Goal: Task Accomplishment & Management: Manage account settings

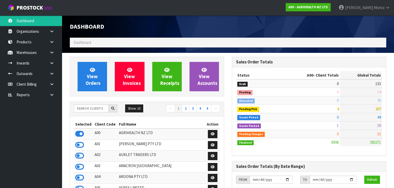
scroll to position [390, 162]
click at [94, 111] on input "text" at bounding box center [91, 109] width 35 height 8
type input "S02"
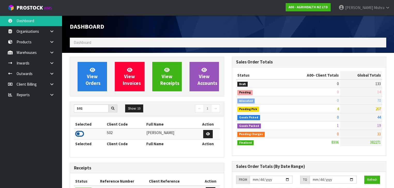
click at [82, 133] on icon at bounding box center [79, 134] width 9 height 8
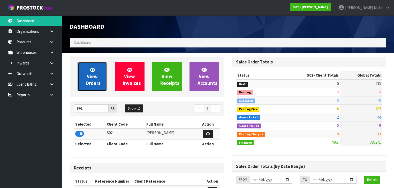
click at [105, 75] on link "View Orders" at bounding box center [92, 76] width 29 height 29
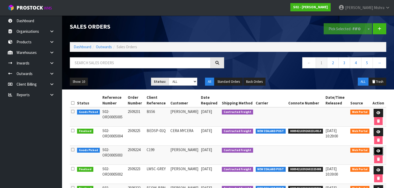
click at [382, 147] on link at bounding box center [379, 151] width 10 height 8
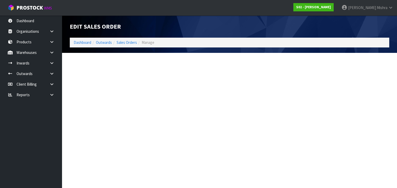
click at [379, 149] on section "Edit Sales Order Dashboard Outwards Sales Orders Manage" at bounding box center [198, 94] width 397 height 188
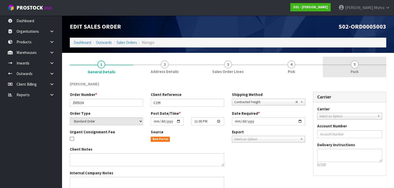
click at [350, 65] on link "5 Pack" at bounding box center [354, 67] width 63 height 20
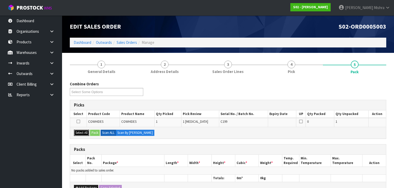
click at [85, 132] on button "Select All" at bounding box center [81, 133] width 15 height 6
click at [95, 133] on button "Pack" at bounding box center [95, 133] width 10 height 6
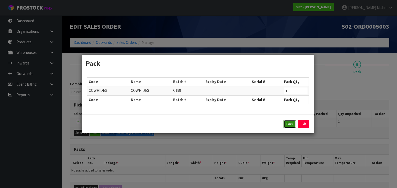
click at [287, 125] on button "Pack" at bounding box center [290, 124] width 12 height 8
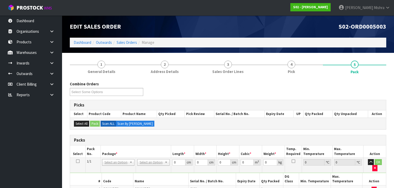
drag, startPoint x: 137, startPoint y: 163, endPoint x: 140, endPoint y: 162, distance: 3.2
click at [138, 163] on td "No Packaging Cartons PLT GEN120 (1200 X 1000) PLT ONE WAY SKID CHEP HIRE PALLET…" at bounding box center [153, 165] width 35 height 15
click at [141, 167] on input "text" at bounding box center [154, 169] width 30 height 6
type input "a4"
drag, startPoint x: 146, startPoint y: 177, endPoint x: 185, endPoint y: 161, distance: 42.6
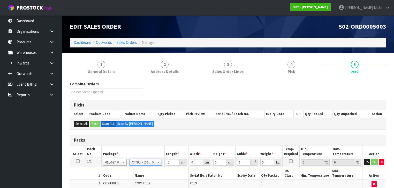
type input "31"
type input "22.5"
type input "25"
type input "0.017438"
type input "1.62"
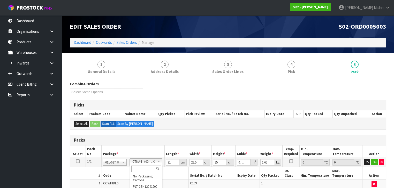
click at [141, 169] on input "text" at bounding box center [146, 169] width 30 height 6
type input "a4s"
type input "30.5"
type input "21.5"
type input "20"
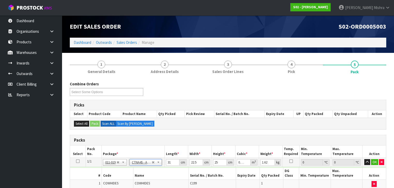
type input "0.013115"
drag, startPoint x: 174, startPoint y: 162, endPoint x: 157, endPoint y: 165, distance: 16.7
click at [157, 165] on tr "1/1 NONE 007-001 007-002 007-004 007-009 007-013 007-014 007-015 007-017 007-01…" at bounding box center [228, 162] width 316 height 9
type input "3"
type input "0.00129"
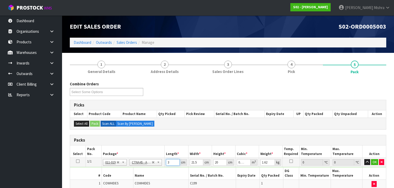
type input "32"
type input "0.01376"
type input "32"
type input "1"
type input "0.00064"
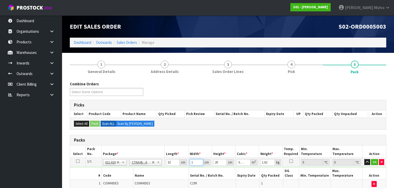
type input "14"
type input "0.00896"
drag, startPoint x: 194, startPoint y: 161, endPoint x: 175, endPoint y: 160, distance: 19.5
click at [175, 161] on tr "1/1 NONE 007-001 007-002 007-004 007-009 007-013 007-014 007-015 007-017 007-01…" at bounding box center [228, 162] width 316 height 9
type input "2"
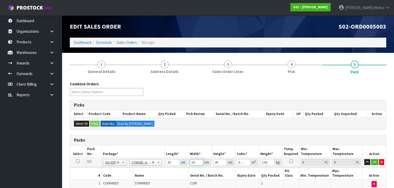
type input "0.00128"
type input "24"
type input "0.01536"
type input "24"
type input "1"
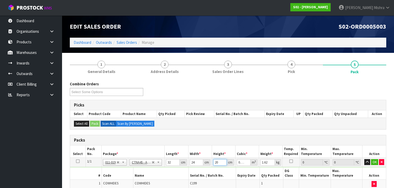
type input "0.000768"
type input "14"
type input "0.010752"
type input "14"
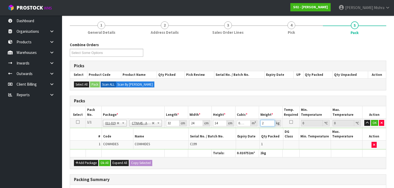
scroll to position [83, 0]
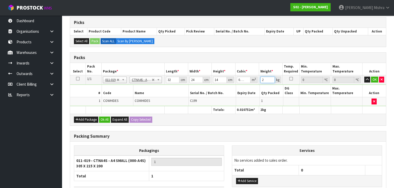
type input "2"
click at [105, 116] on div "Add Package Ok All Expand All Copy Selected" at bounding box center [228, 120] width 316 height 12
click at [105, 117] on button "Ok All" at bounding box center [104, 120] width 11 height 6
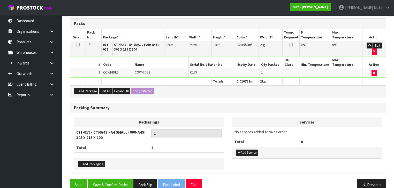
scroll to position [117, 0]
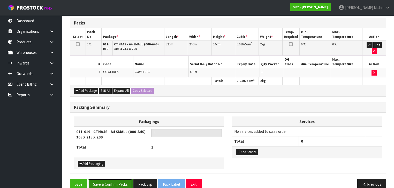
click at [116, 179] on button "Save & Confirm Packs" at bounding box center [110, 184] width 44 height 11
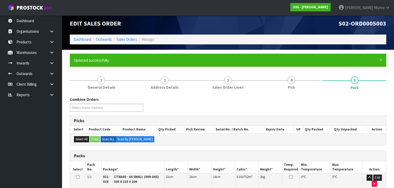
scroll to position [108, 0]
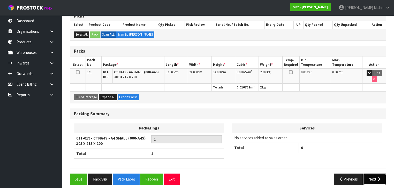
click at [369, 174] on button "Next" at bounding box center [374, 179] width 23 height 11
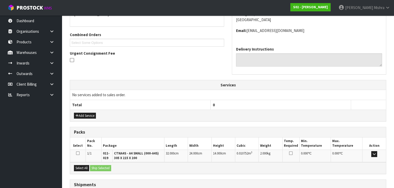
scroll to position [159, 0]
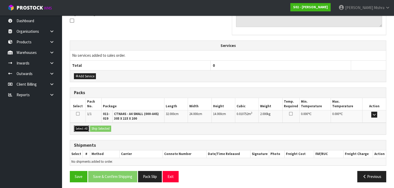
drag, startPoint x: 85, startPoint y: 129, endPoint x: 105, endPoint y: 125, distance: 20.9
click at [85, 128] on button "Select All" at bounding box center [81, 129] width 15 height 6
click at [105, 127] on button "Ship Selected" at bounding box center [100, 129] width 21 height 6
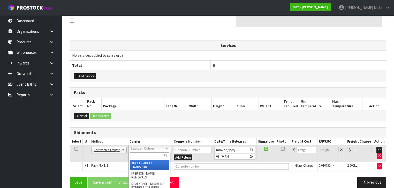
click at [143, 153] on input "text" at bounding box center [149, 156] width 39 height 6
type input "nzp"
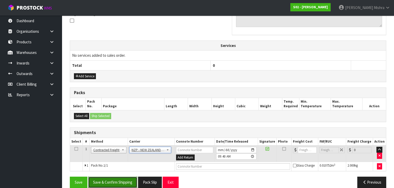
click at [111, 182] on button "Save & Confirm Shipping" at bounding box center [112, 182] width 49 height 11
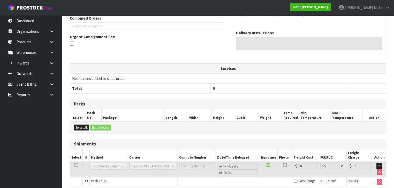
scroll to position [158, 0]
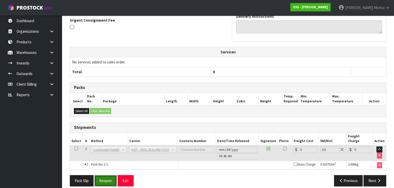
click at [110, 180] on button "Reopen" at bounding box center [105, 181] width 22 height 11
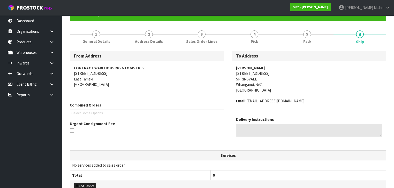
scroll to position [145, 0]
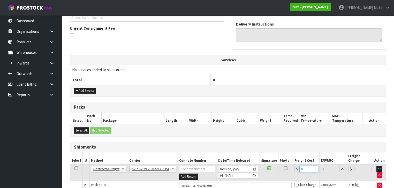
drag, startPoint x: 302, startPoint y: 163, endPoint x: 265, endPoint y: 166, distance: 36.8
click at [267, 168] on tr "1 Client Local Pickup Customer Local Pickup Company Freight Contracted Freight …" at bounding box center [228, 173] width 316 height 17
type input "8"
type input "8.28"
type input "8.4"
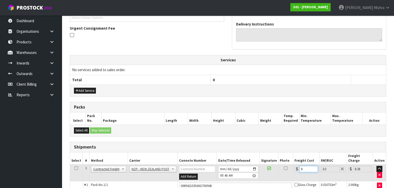
type input "8.69"
type input "8.45"
type input "8.75"
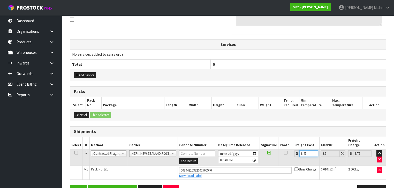
scroll to position [170, 0]
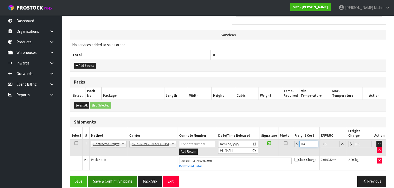
type input "8.45"
click at [123, 177] on button "Save & Confirm Shipping" at bounding box center [112, 181] width 49 height 11
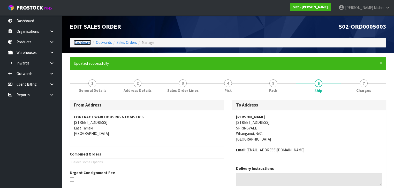
click at [83, 43] on link "Dashboard" at bounding box center [83, 42] width 18 height 5
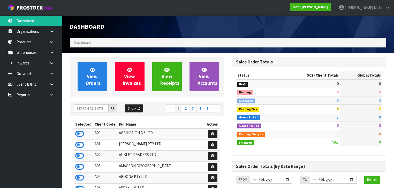
scroll to position [365, 162]
click at [88, 110] on input "text" at bounding box center [91, 109] width 35 height 8
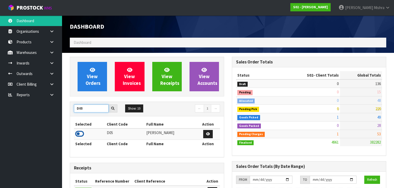
type input "D05"
drag, startPoint x: 81, startPoint y: 133, endPoint x: 81, endPoint y: 121, distance: 11.6
click at [81, 133] on icon at bounding box center [79, 134] width 9 height 8
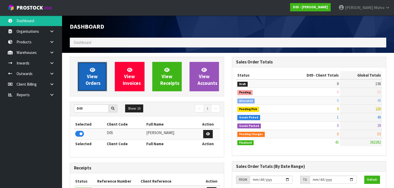
click at [91, 89] on link "View Orders" at bounding box center [92, 76] width 29 height 29
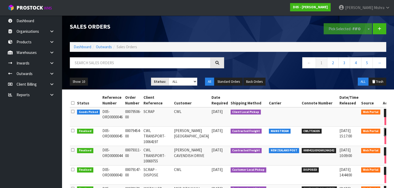
click at [387, 131] on icon at bounding box center [389, 132] width 4 height 3
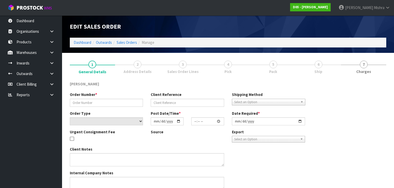
type input "00079454-00"
type input "CWL TRANSPORT-10064197"
select select "number:0"
type input "2025-09-22"
type input "10:05:00.000"
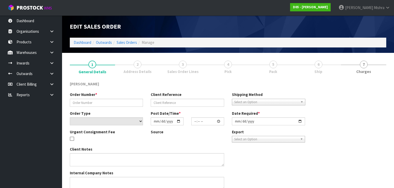
type input "2025-09-24"
type textarea "PLEASE DELIVERY TO SITE NO FORKLIFT ON SITE - DDD 26/9"
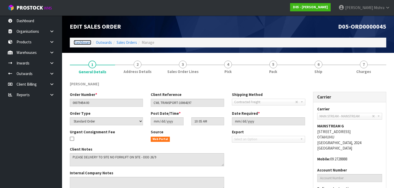
drag, startPoint x: 77, startPoint y: 44, endPoint x: 81, endPoint y: 48, distance: 5.2
click at [77, 44] on link "Dashboard" at bounding box center [83, 42] width 18 height 5
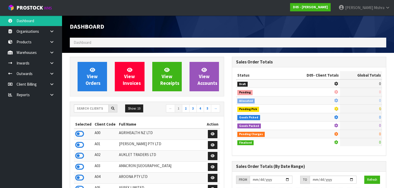
scroll to position [456, 162]
click at [95, 110] on input "text" at bounding box center [91, 109] width 35 height 8
type input "B06"
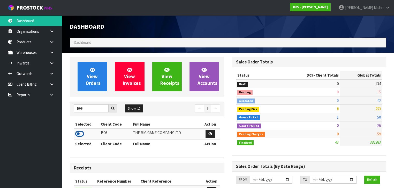
click at [81, 132] on icon at bounding box center [79, 134] width 9 height 8
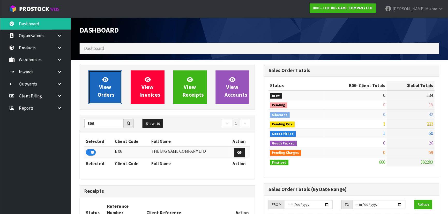
scroll to position [412, 162]
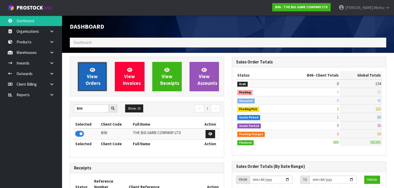
click at [91, 87] on link "View Orders" at bounding box center [92, 76] width 29 height 29
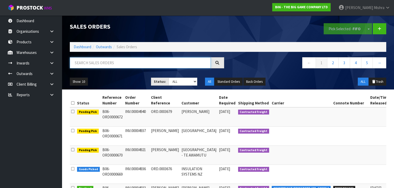
click at [109, 62] on input "text" at bounding box center [140, 62] width 141 height 11
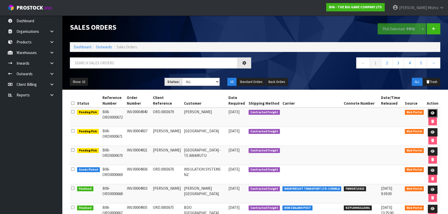
click at [394, 112] on icon at bounding box center [432, 112] width 4 height 3
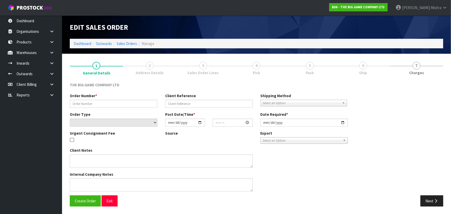
type input "INV.00004940"
type input "ORD.0003679"
select select "number:0"
type input "2025-09-22"
type input "15:46:00.000"
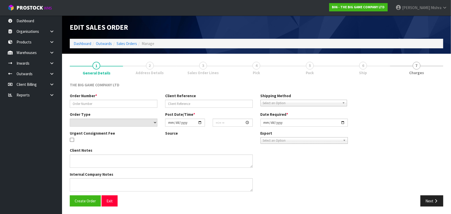
type input "2025-09-23"
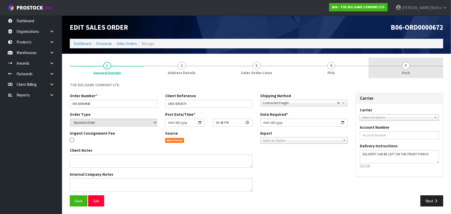
click at [394, 57] on section "1 General Details 2 Address Details 3 Sales Order Lines 4 Pick 5 Pack THE BIG G…" at bounding box center [256, 134] width 389 height 161
click at [394, 66] on link "5 Pack" at bounding box center [406, 68] width 75 height 20
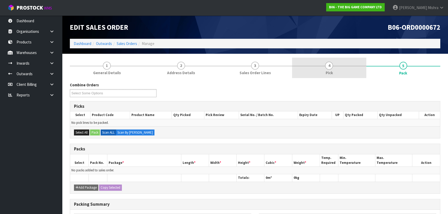
click at [333, 69] on link "4 Pick" at bounding box center [329, 68] width 74 height 20
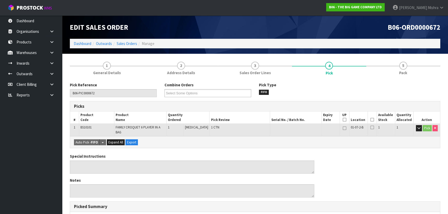
click at [371, 120] on icon at bounding box center [372, 120] width 4 height 0
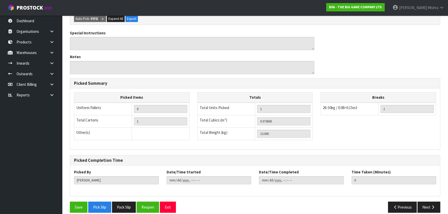
scroll to position [144, 0]
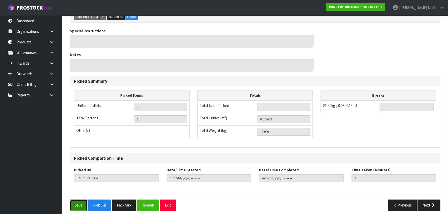
click at [80, 188] on button "Save" at bounding box center [79, 205] width 18 height 11
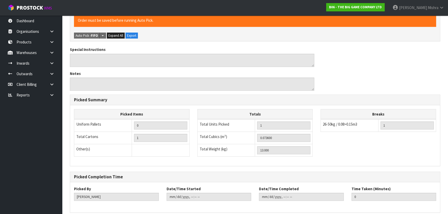
scroll to position [0, 0]
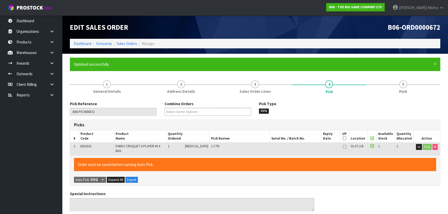
type input "Lalisha Mishra"
type input "2025-09-23T09:49:52"
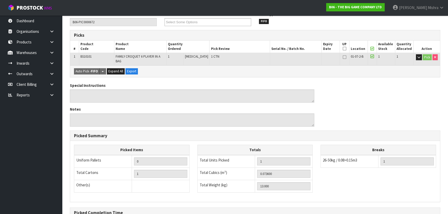
scroll to position [144, 0]
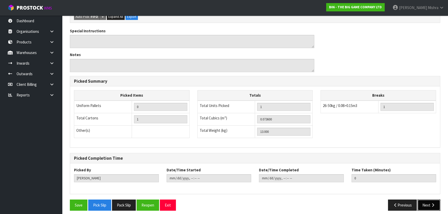
click at [394, 188] on button "Next" at bounding box center [428, 205] width 23 height 11
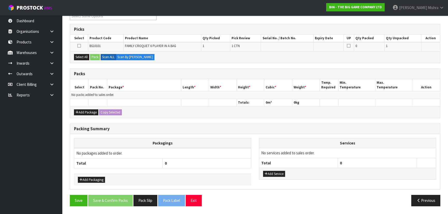
scroll to position [0, 0]
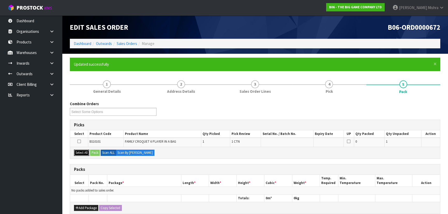
drag, startPoint x: 82, startPoint y: 152, endPoint x: 91, endPoint y: 152, distance: 8.5
click at [84, 152] on button "Select All" at bounding box center [81, 153] width 15 height 6
click at [95, 152] on button "Pack" at bounding box center [95, 153] width 10 height 6
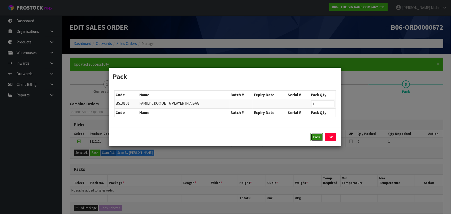
click at [318, 136] on button "Pack" at bounding box center [317, 137] width 12 height 8
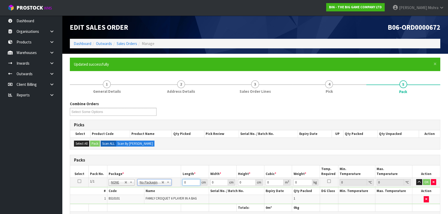
drag, startPoint x: 189, startPoint y: 182, endPoint x: 168, endPoint y: 176, distance: 21.8
click at [169, 181] on tr "1/1 NONE 007-001 007-002 007-004 007-009 007-013 007-014 007-015 007-017 007-01…" at bounding box center [255, 182] width 370 height 9
type input "103"
type input "31"
type input "2"
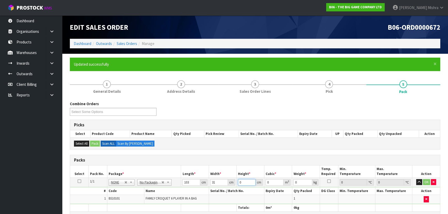
type input "0.006386"
type input "27"
type input "0.086211"
type input "27"
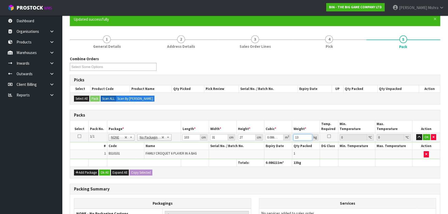
scroll to position [94, 0]
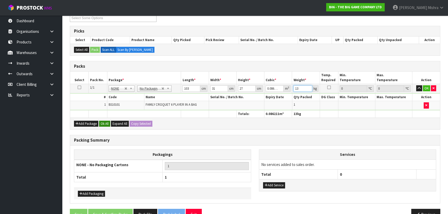
type input "13"
click at [107, 124] on button "Ok All" at bounding box center [104, 124] width 11 height 6
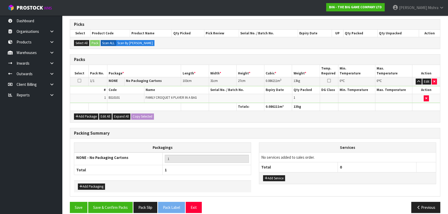
scroll to position [106, 0]
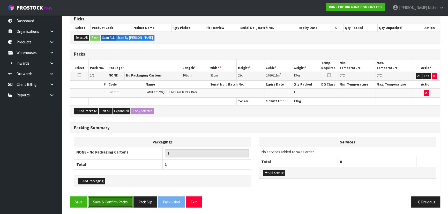
click at [120, 188] on button "Save & Confirm Packs" at bounding box center [110, 201] width 44 height 11
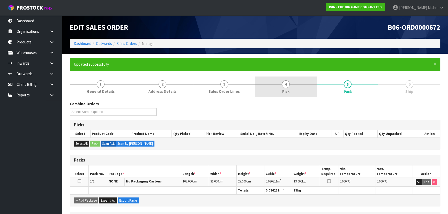
click at [287, 85] on span "4" at bounding box center [286, 84] width 8 height 8
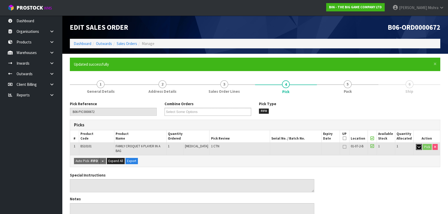
click at [394, 146] on icon "button" at bounding box center [418, 146] width 3 height 3
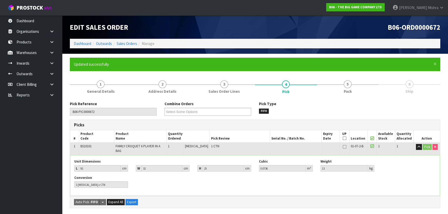
click at [90, 146] on span "BS10101" at bounding box center [85, 146] width 11 height 4
copy span "BS10101"
click at [37, 43] on link "Products" at bounding box center [31, 42] width 62 height 11
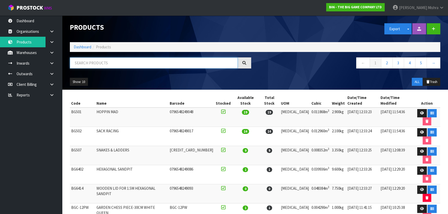
click at [105, 60] on input "text" at bounding box center [154, 62] width 168 height 11
paste input "BS10101"
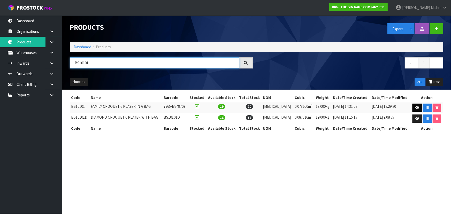
type input "BS10101"
click at [394, 106] on icon at bounding box center [417, 107] width 4 height 3
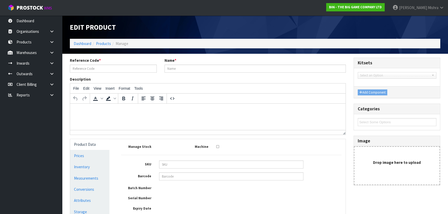
type input "BS10101"
type input "FAMILY CROQUET 6 PLAYER IN A BAG"
type input "796548249703"
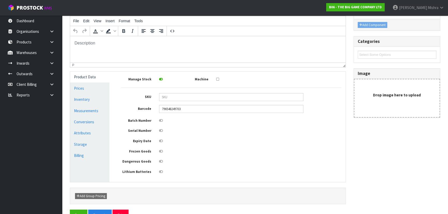
scroll to position [83, 0]
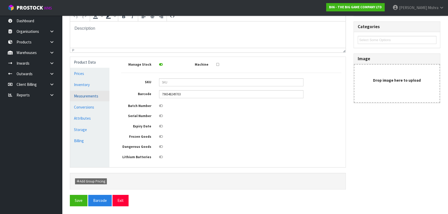
click at [90, 95] on link "Measurements" at bounding box center [89, 96] width 39 height 11
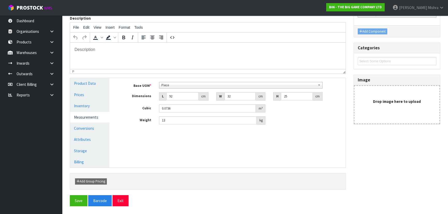
scroll to position [60, 0]
drag, startPoint x: 181, startPoint y: 94, endPoint x: 134, endPoint y: 95, distance: 46.8
click at [134, 95] on div "Dimensions L 92 cm W 32 cm H 25 cm" at bounding box center [231, 97] width 228 height 8
type input "1"
type input "0.0008"
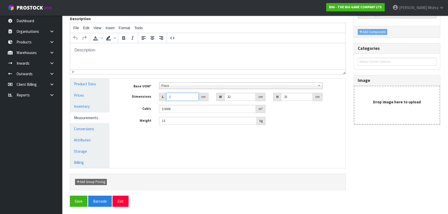
type input "10"
type input "0.008"
type input "103"
type input "0.0824"
type input "103"
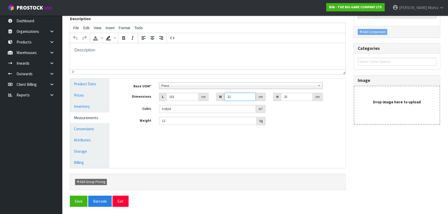
type input "3"
type input "0.007725"
type input "32"
type input "0.0824"
type input "2"
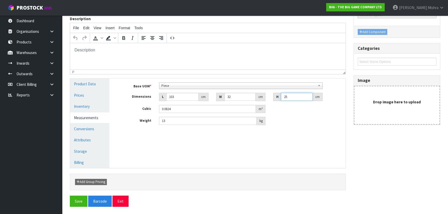
type input "0.006592"
type input "27"
type input "0.088992"
type input "27"
click at [77, 188] on button "Save" at bounding box center [79, 201] width 18 height 11
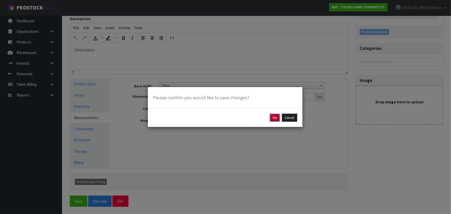
click at [272, 116] on button "Yes" at bounding box center [275, 118] width 10 height 8
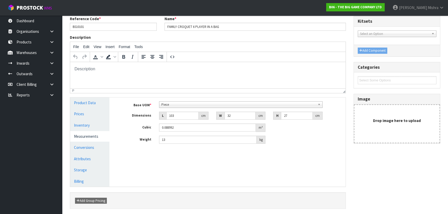
scroll to position [0, 0]
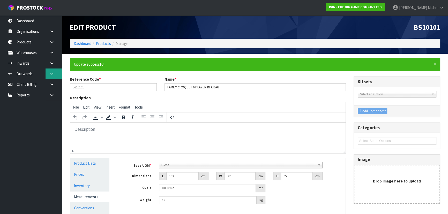
click at [55, 70] on link at bounding box center [53, 74] width 17 height 11
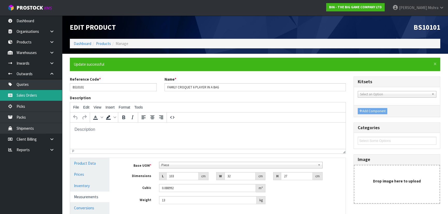
click at [41, 96] on link "Sales Orders" at bounding box center [31, 95] width 62 height 11
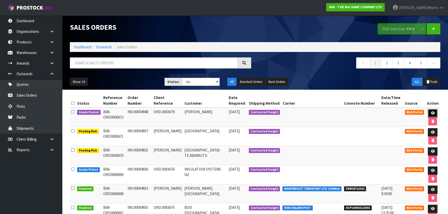
click at [394, 115] on link at bounding box center [433, 113] width 10 height 8
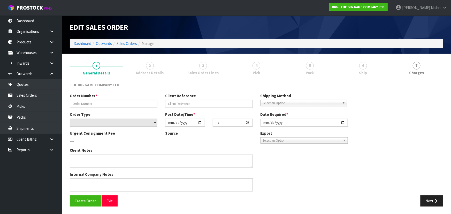
type input "INV.00004940"
type input "ORD.0003679"
select select "number:0"
type input "2025-09-22"
type input "15:46:00.000"
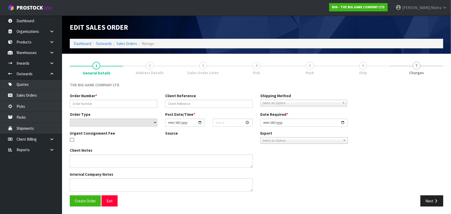
type input "2025-09-23"
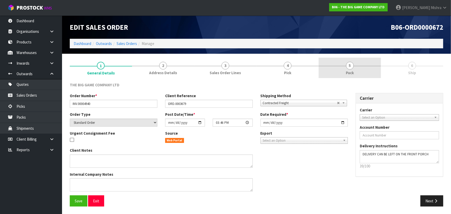
click at [347, 69] on link "5 Pack" at bounding box center [350, 68] width 62 height 20
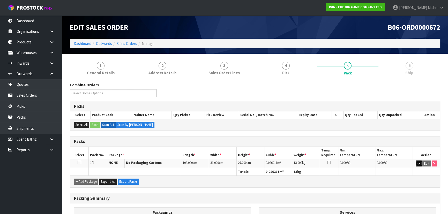
click at [394, 164] on button "button" at bounding box center [418, 164] width 6 height 6
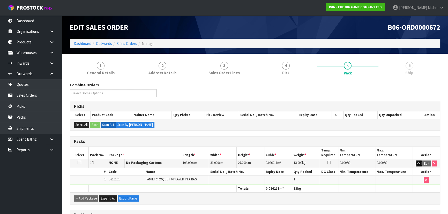
click at [394, 164] on button "button" at bounding box center [418, 164] width 6 height 6
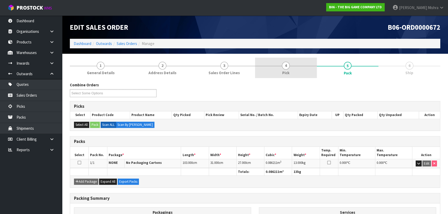
drag, startPoint x: 283, startPoint y: 62, endPoint x: 332, endPoint y: 77, distance: 52.2
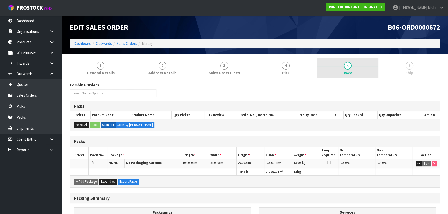
click at [283, 62] on link "4 Pick" at bounding box center [286, 68] width 62 height 20
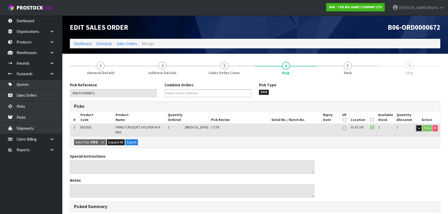
click at [394, 130] on button "button" at bounding box center [419, 128] width 6 height 6
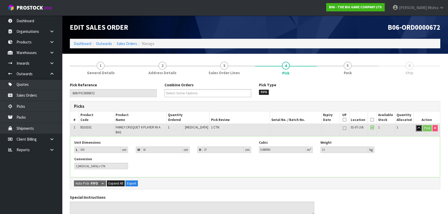
click at [394, 130] on button "button" at bounding box center [419, 128] width 6 height 6
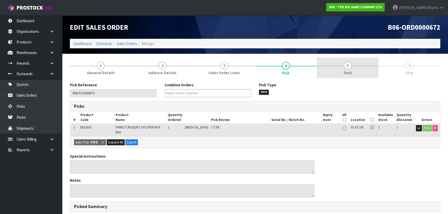
click at [364, 67] on link "5 Pack" at bounding box center [348, 68] width 62 height 20
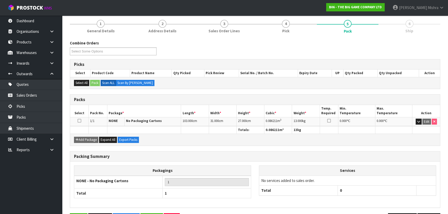
scroll to position [59, 0]
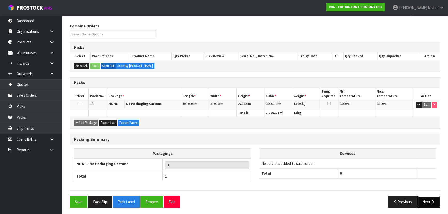
click at [394, 188] on icon "button" at bounding box center [432, 202] width 5 height 4
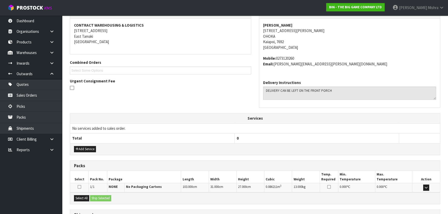
scroll to position [119, 0]
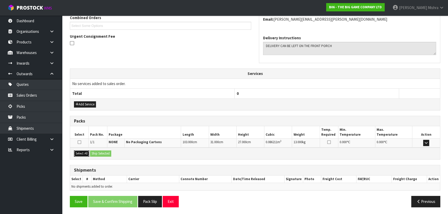
click at [80, 150] on button "Select All" at bounding box center [81, 153] width 15 height 6
click at [107, 156] on button "Ship Selected" at bounding box center [100, 153] width 21 height 6
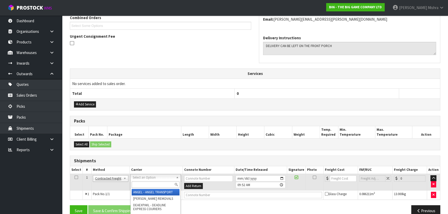
drag, startPoint x: 154, startPoint y: 177, endPoint x: 150, endPoint y: 181, distance: 5.5
click at [148, 185] on input "text" at bounding box center [156, 184] width 48 height 6
type input "NZP"
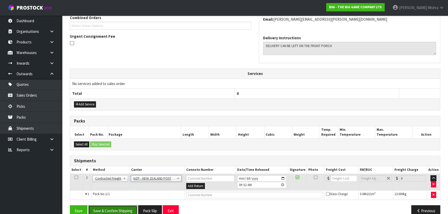
click at [125, 188] on button "Save & Confirm Shipping" at bounding box center [112, 210] width 49 height 11
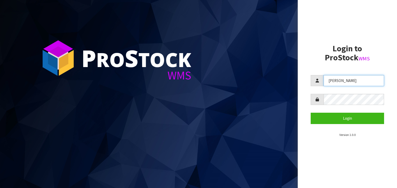
drag, startPoint x: 344, startPoint y: 82, endPoint x: 313, endPoint y: 86, distance: 31.0
click at [313, 86] on div "[PERSON_NAME]" at bounding box center [347, 80] width 73 height 11
type input "[PERSON_NAME]"
click at [321, 104] on div at bounding box center [347, 99] width 73 height 11
click at [311, 113] on button "Login" at bounding box center [347, 118] width 73 height 11
